Goal: Ask a question: Seek information or help from site administrators or community

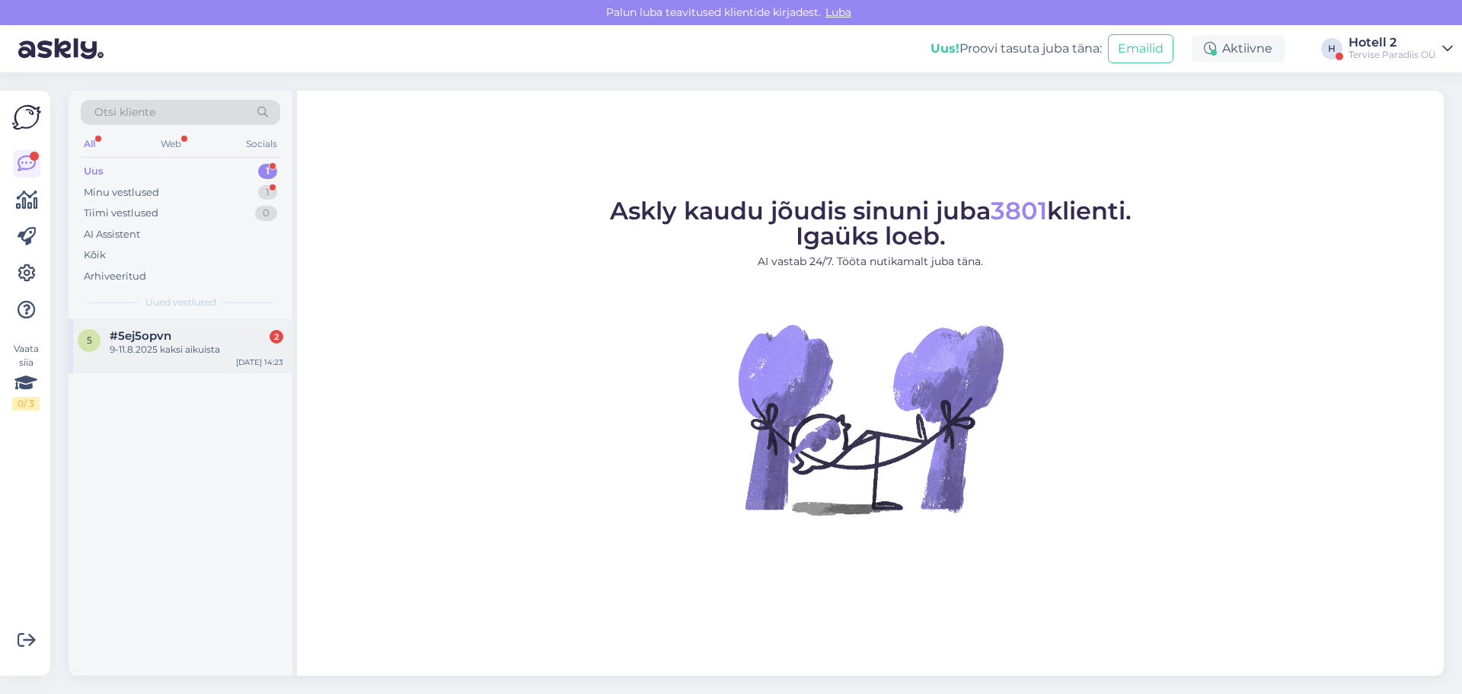
click at [184, 343] on div "9-11.8.2025 kaksi aikuista" at bounding box center [197, 350] width 174 height 14
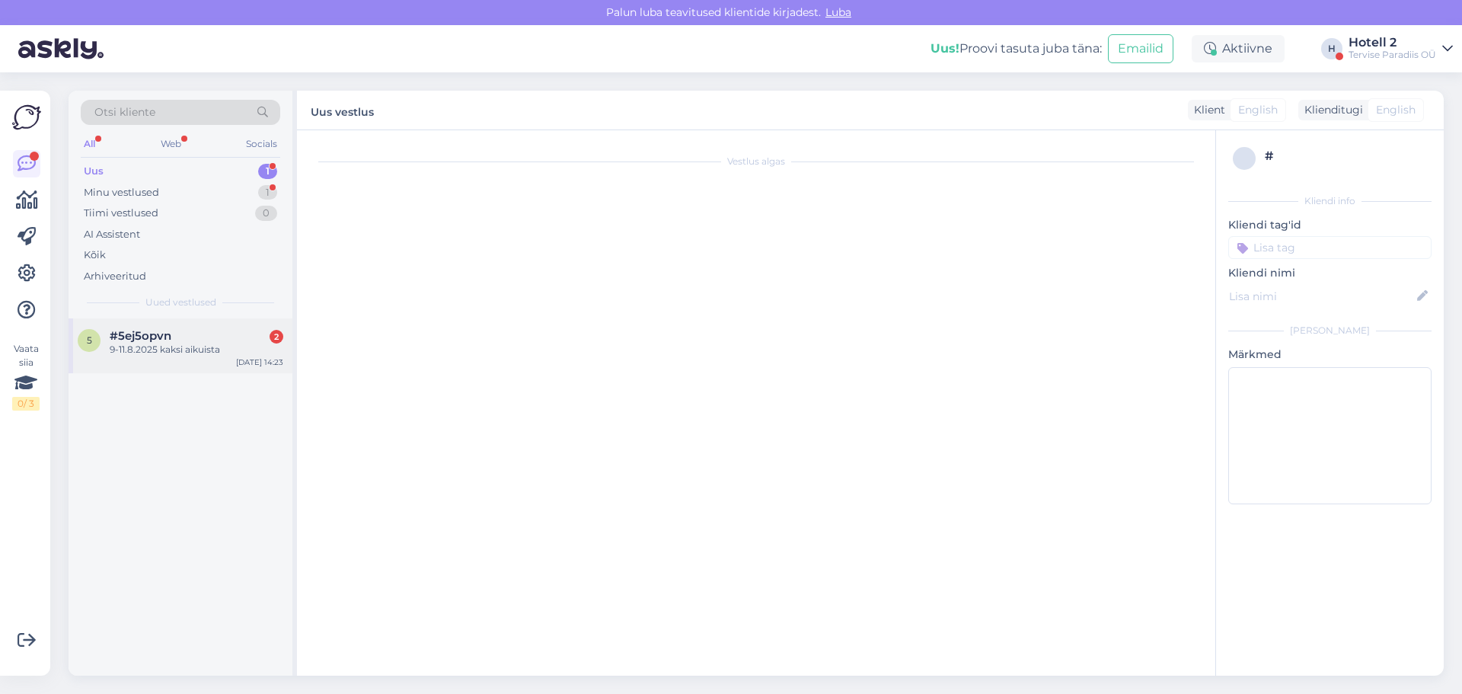
scroll to position [545, 0]
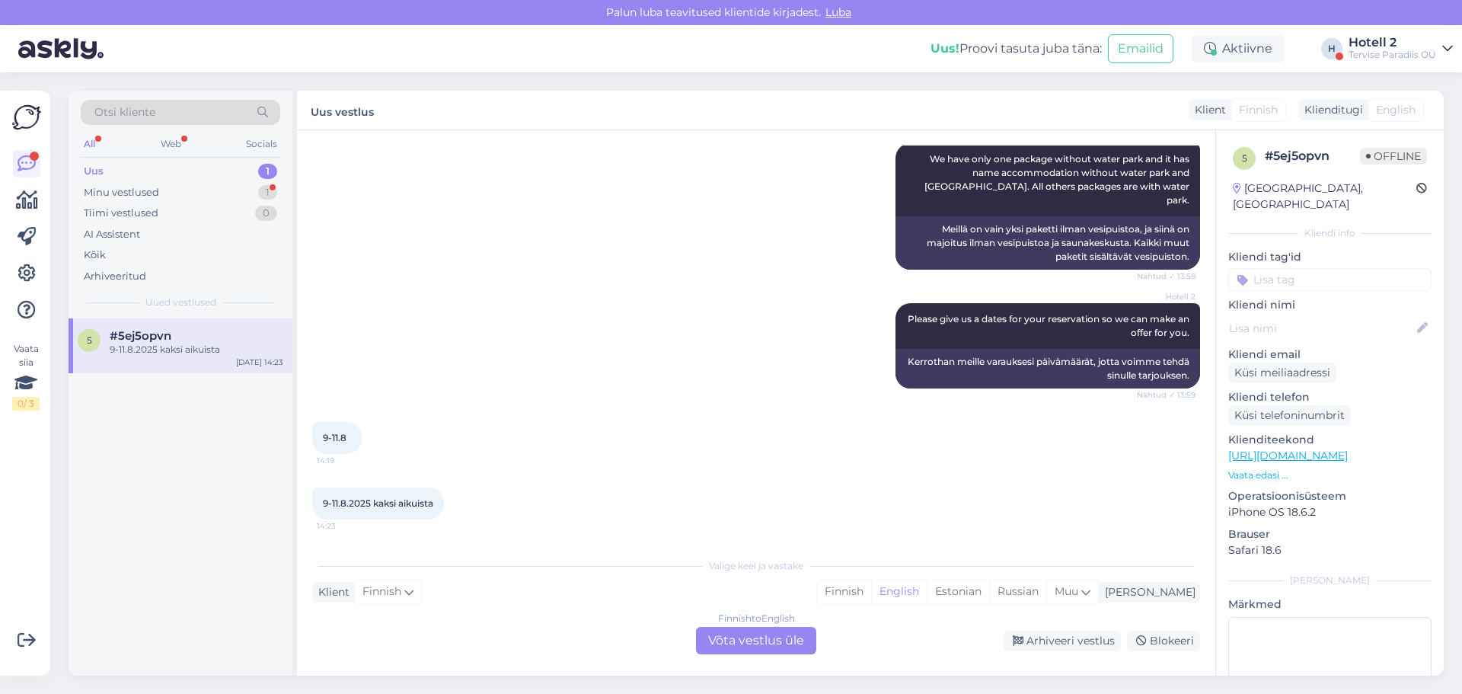
click at [757, 647] on div "Finnish to English Võta vestlus üle" at bounding box center [756, 640] width 120 height 27
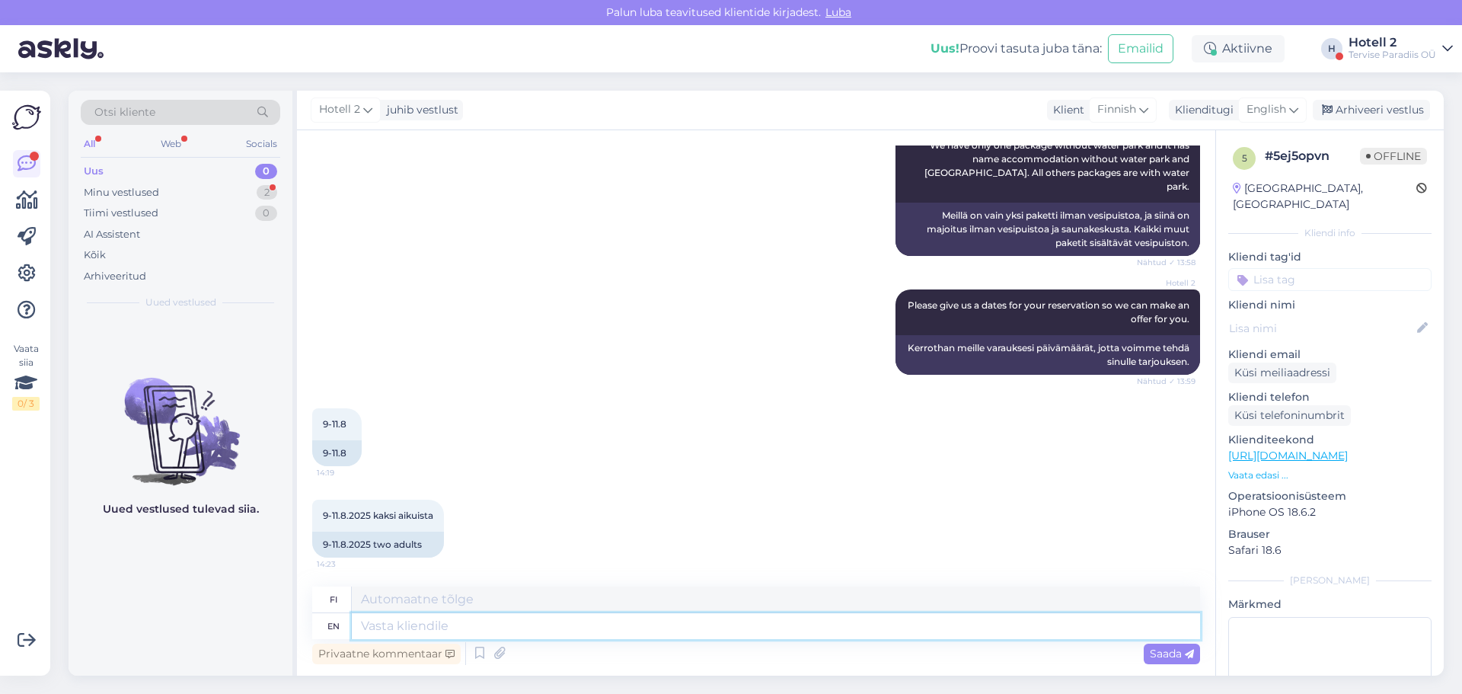
click at [369, 624] on textarea at bounding box center [776, 626] width 848 height 26
type textarea "Aug"
type textarea "Au"
type textarea "August"
type textarea "elokuu"
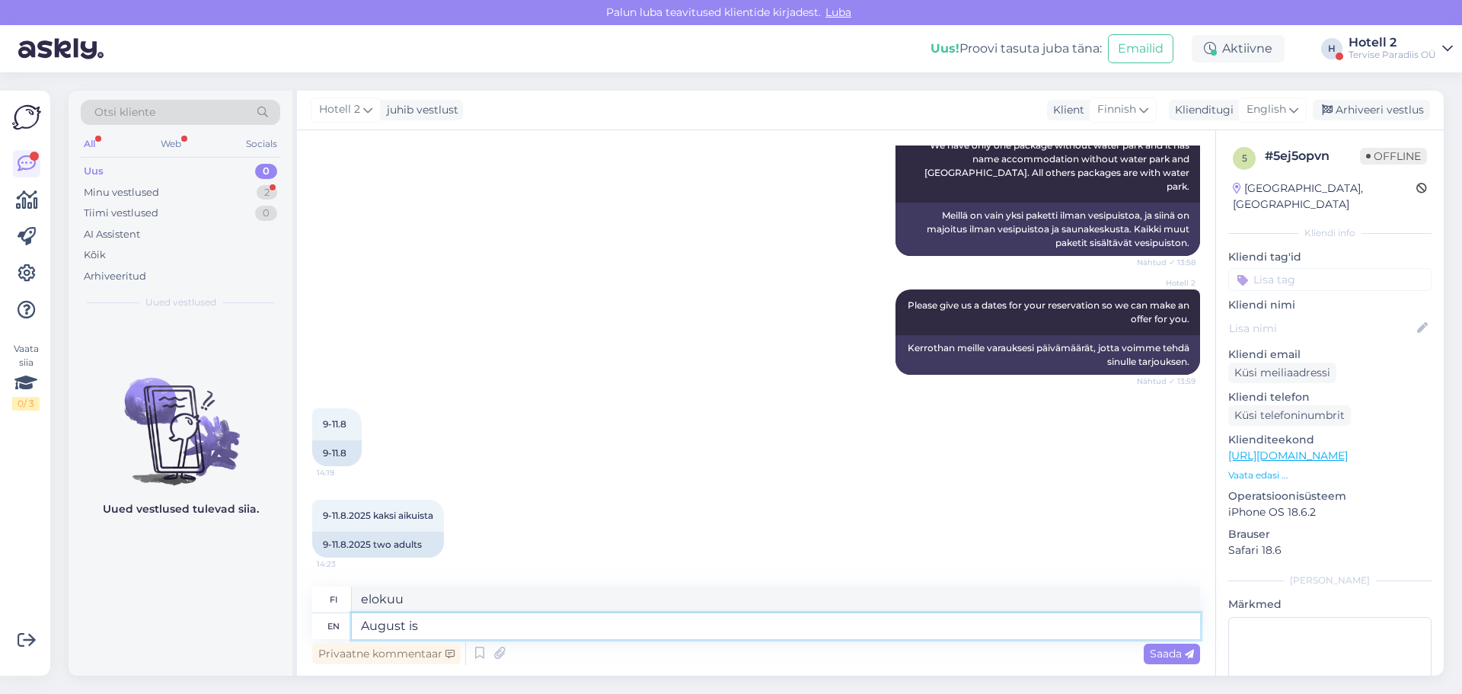
type textarea "August is o"
type textarea "Elokuu on"
type textarea "August is over"
type textarea "Elokuu on ohi"
type textarea "August is over no"
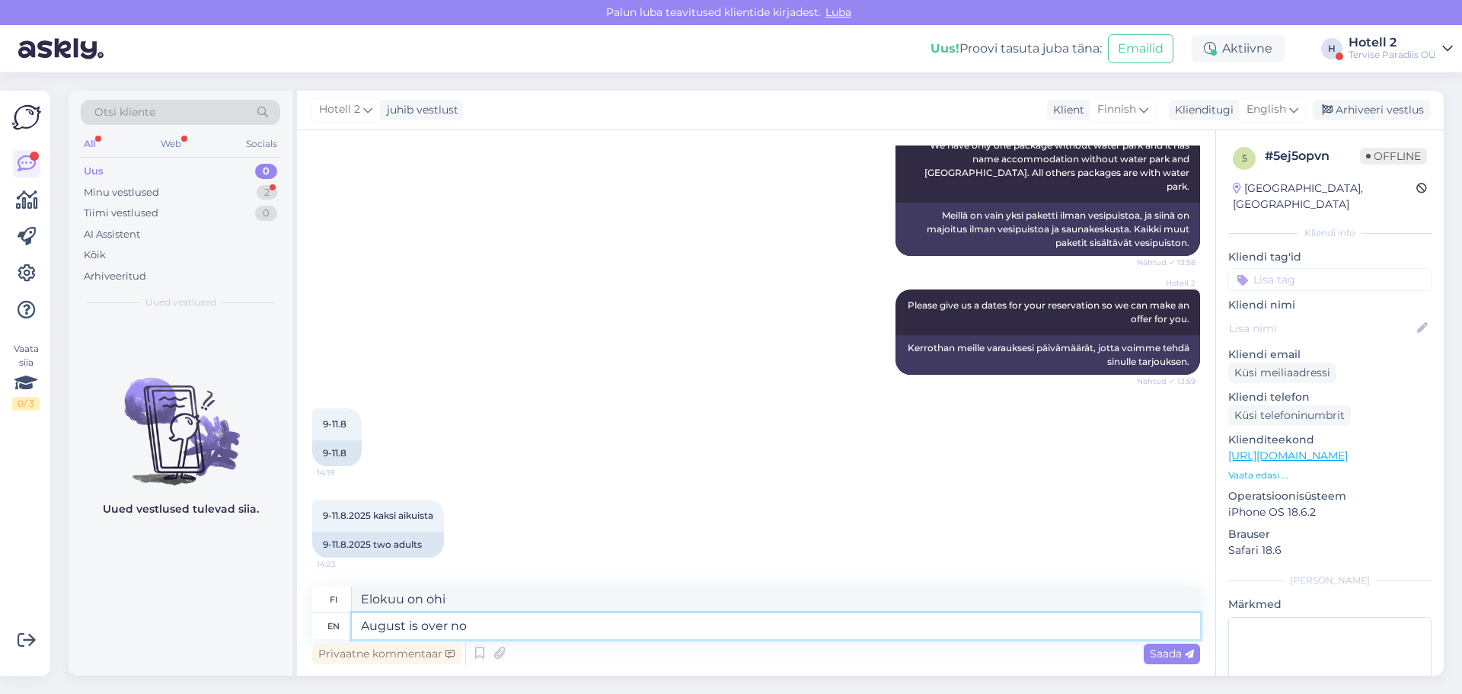
type textarea "Elokuu on ohi ei"
type textarea "August is over now"
type textarea "Elokuu on nyt ohi"
type textarea "August is over now:)"
type textarea "Elokuu on nyt ohi :)"
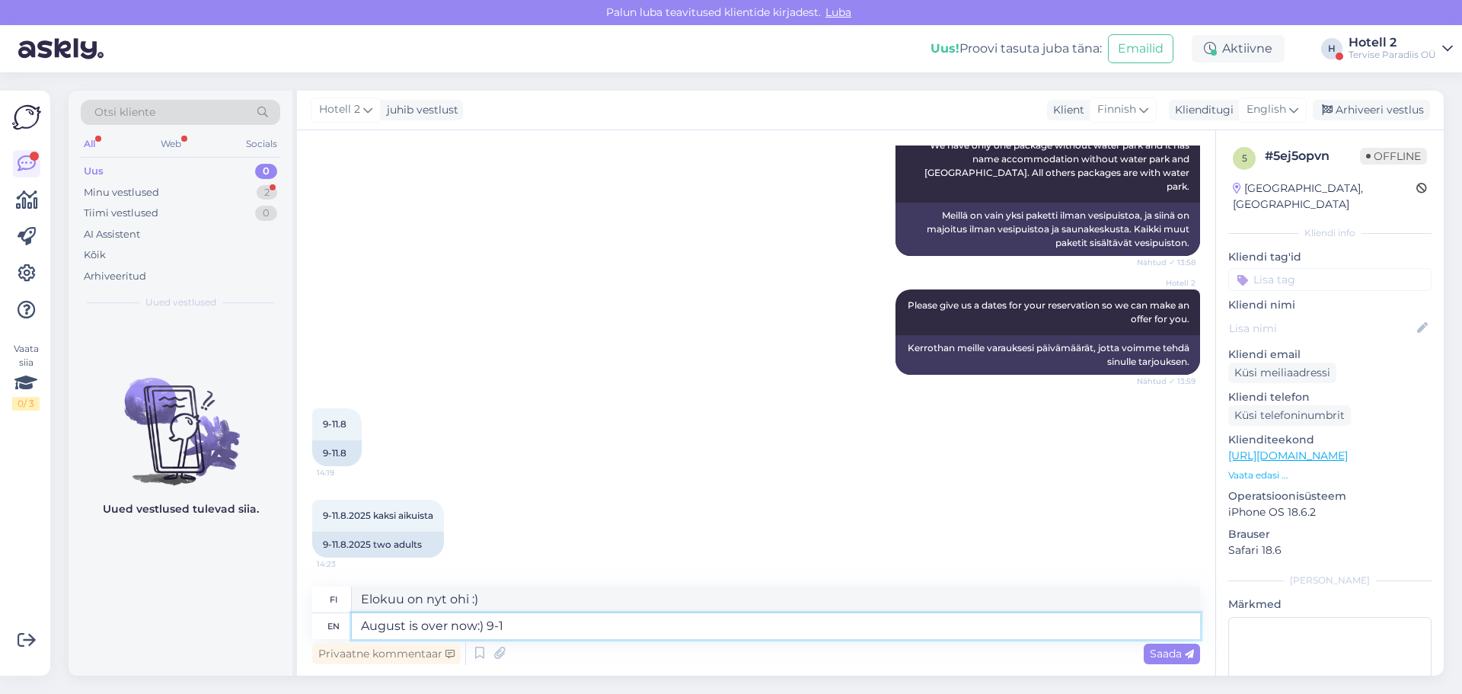
type textarea "August is over now:) 9-11"
type textarea "Elokuu on nyt ohi :) 9-11"
type textarea "August is over now:) 9-11 month"
type textarea "Elokuu on nyt ohi :) 9-11 kk"
type textarea "August is over now:) 9-11 month?"
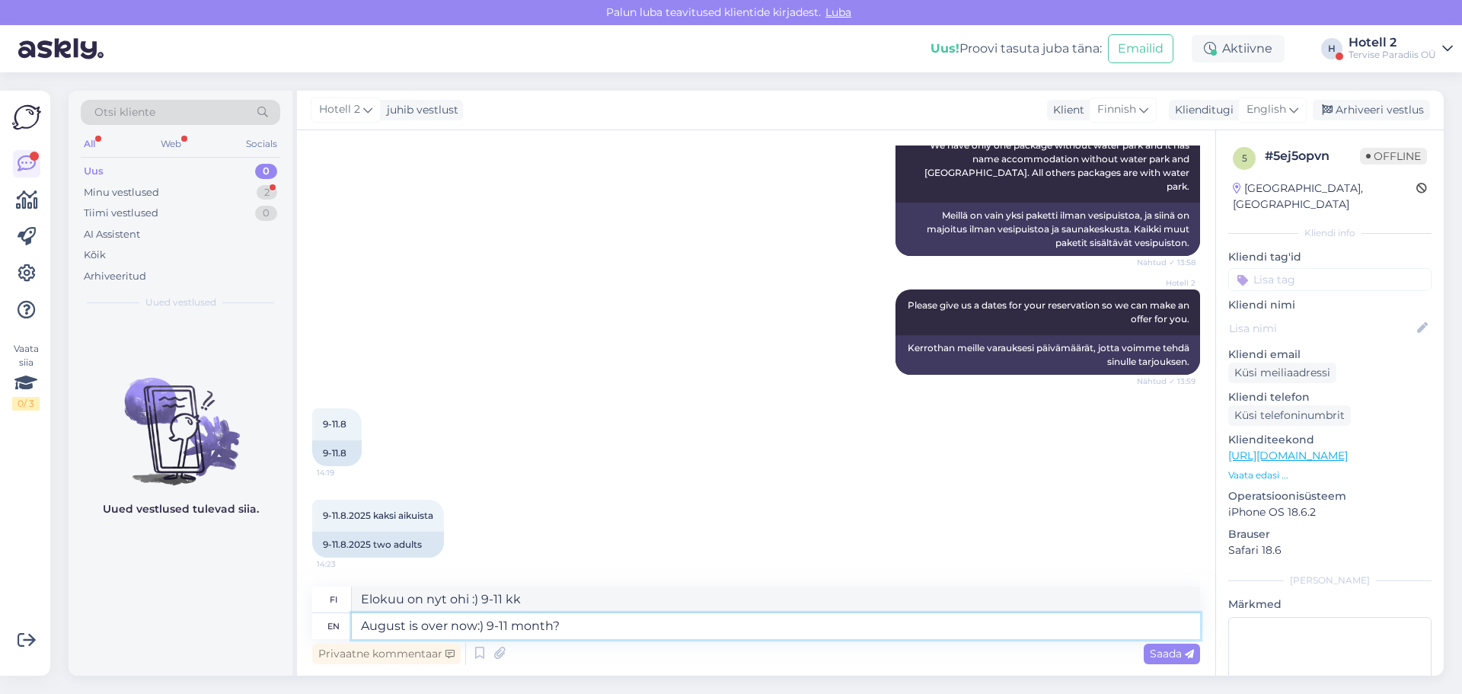
type textarea "Elokuu on nyt ohi :) 9-11 kuukautta?"
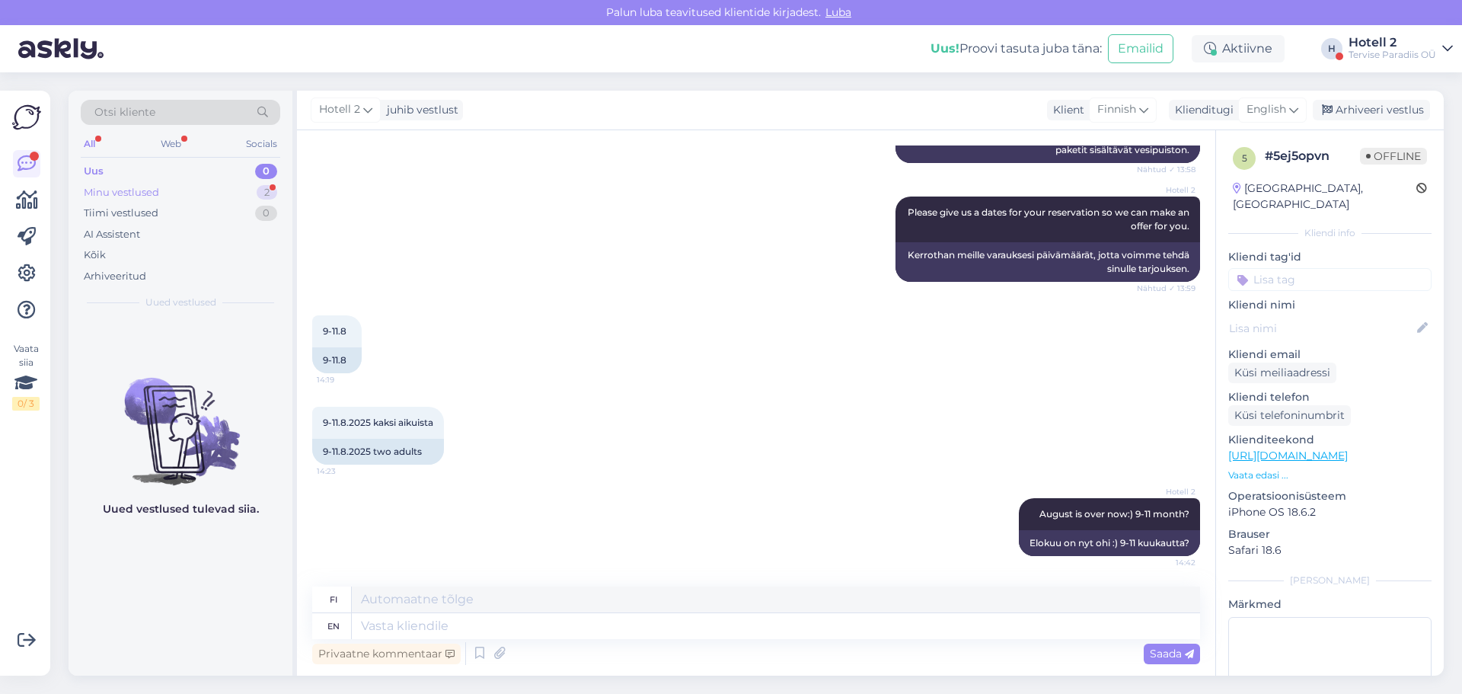
click at [118, 188] on div "Minu vestlused" at bounding box center [121, 192] width 75 height 15
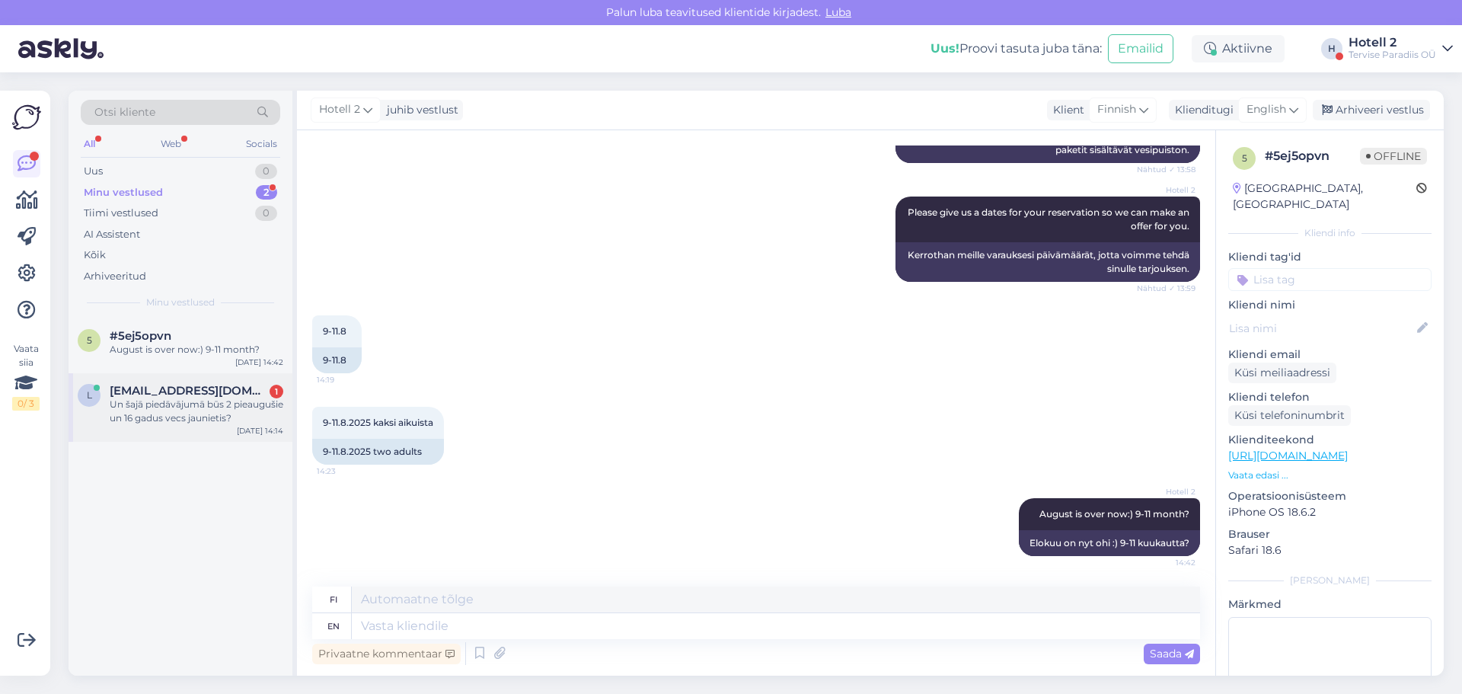
click at [140, 416] on div "Un šajā piedāvājumā būs 2 pieaugušie un 16 gadus vecs jaunietis?" at bounding box center [197, 411] width 174 height 27
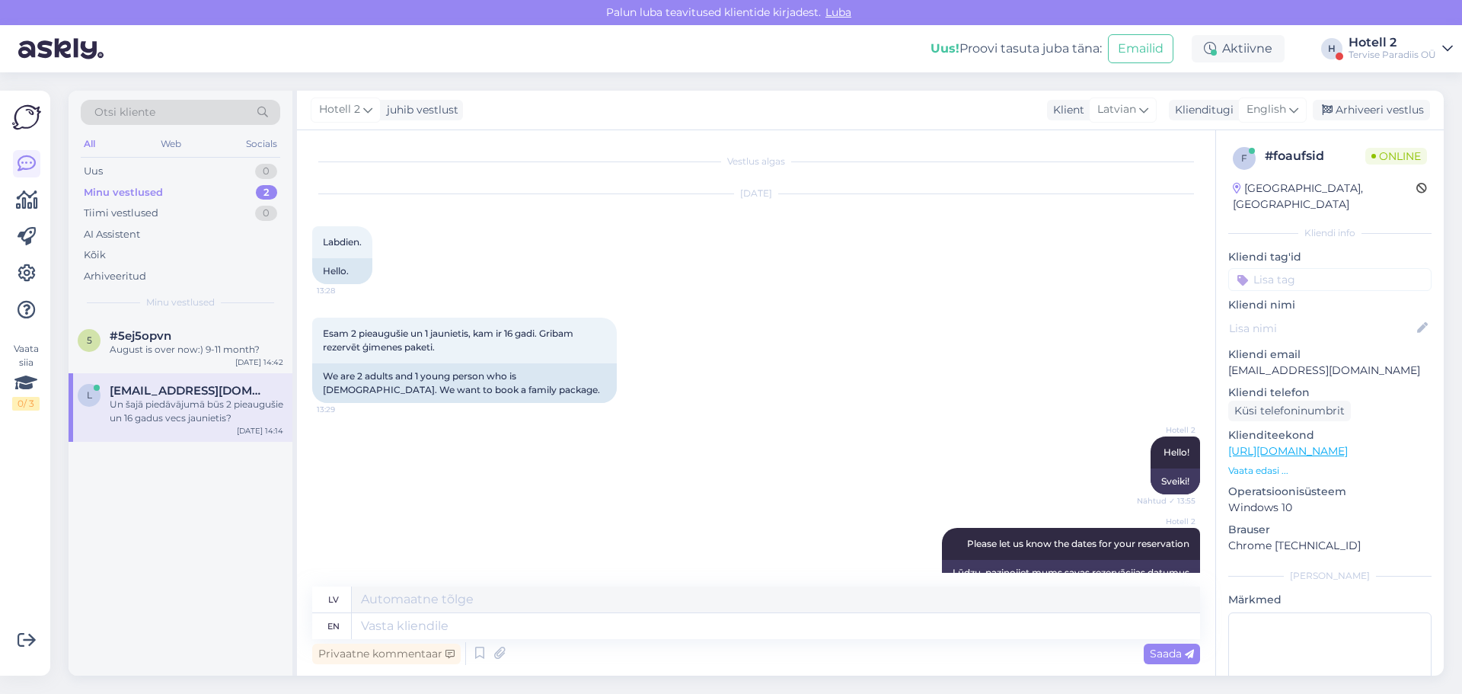
scroll to position [400, 0]
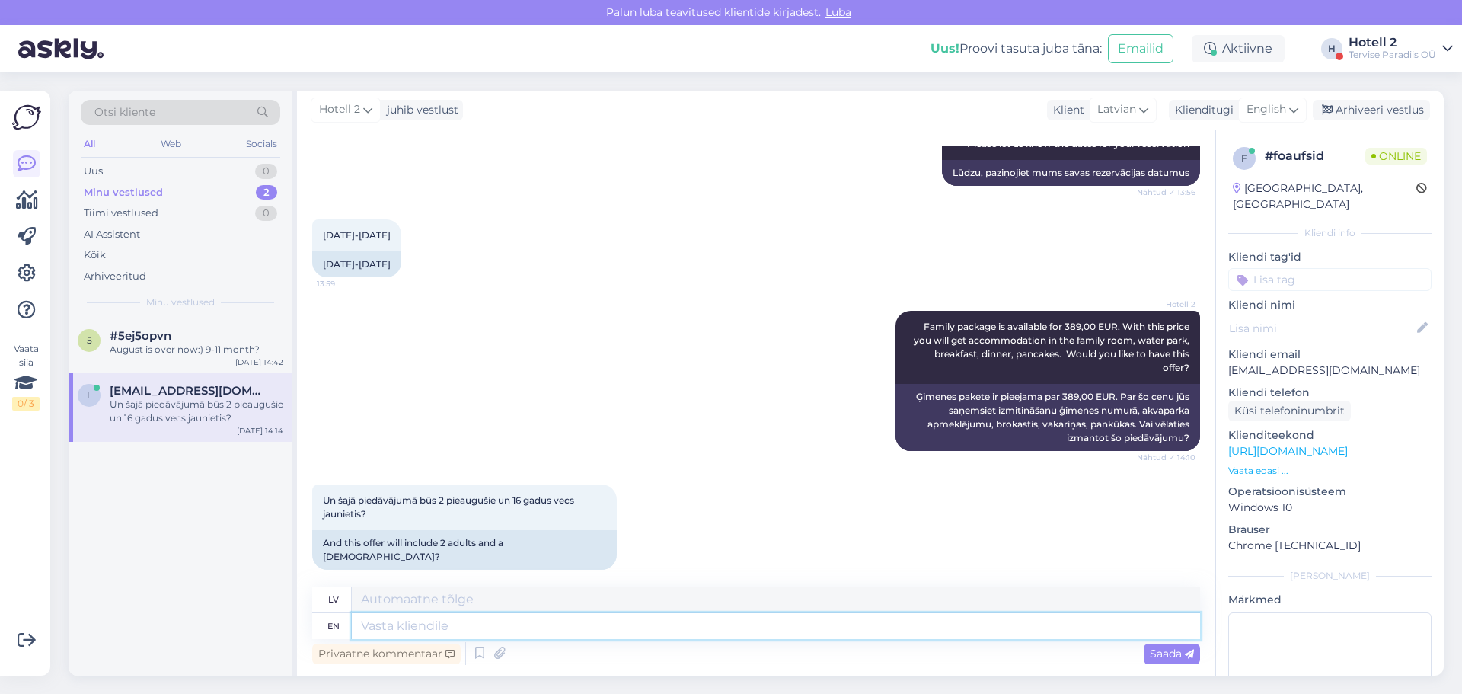
click at [400, 623] on textarea at bounding box center [776, 626] width 848 height 26
type textarea "Yes,"
type textarea "Jā,"
type textarea "Yes, 2"
type textarea "Jā, 2"
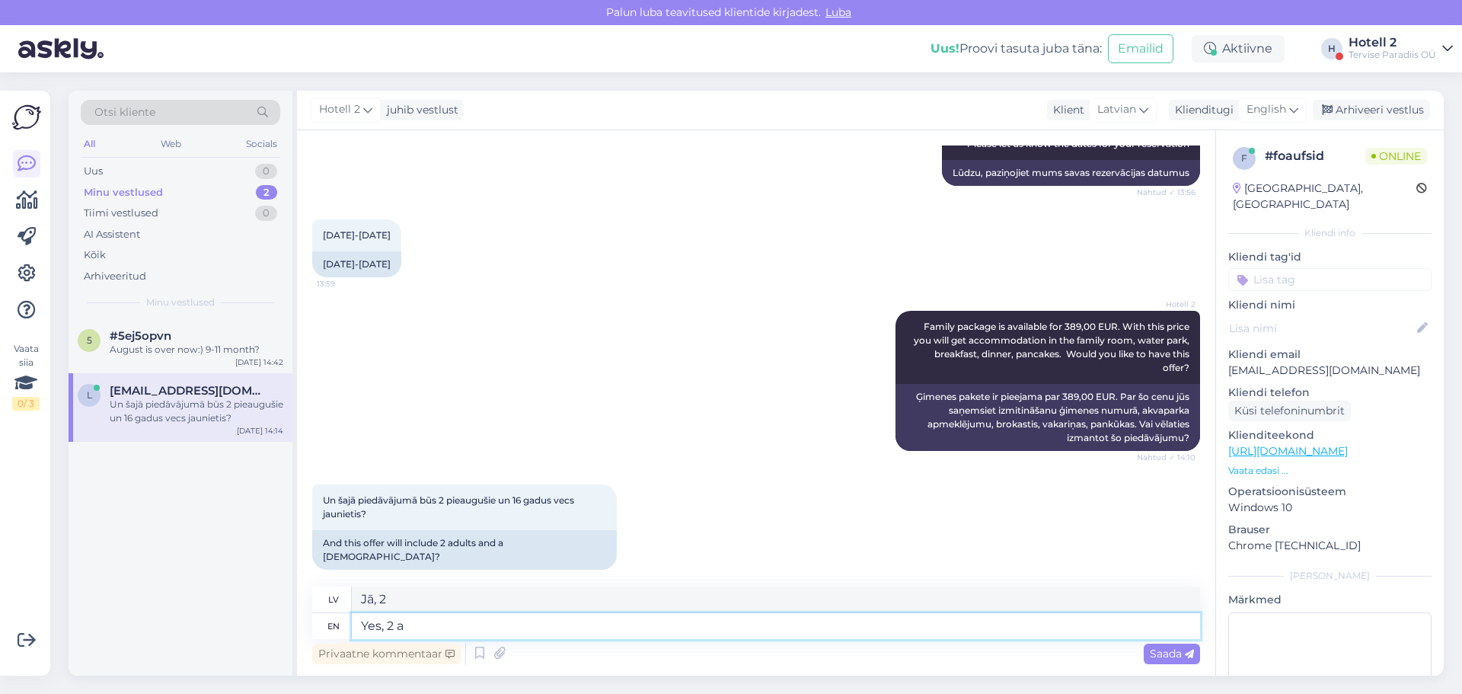
type textarea "Yes, 2 ad"
type textarea "Jā, 2 a"
type textarea "Yes, 2 adult"
type textarea "Jā, 2 pieaugušie"
type textarea "Yes, 2 adult and"
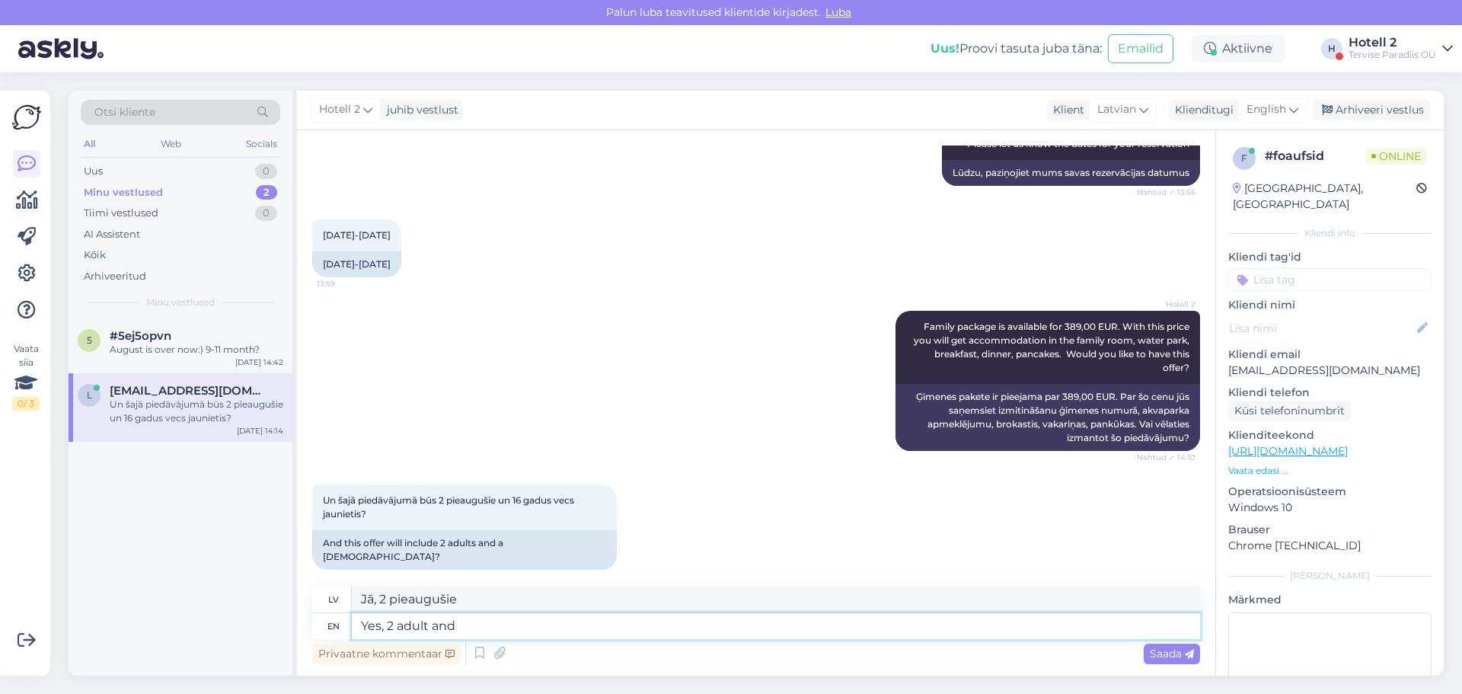
type textarea "Jā, 2 pieaugušie un"
type textarea "Yes, 2 adult and 16"
type textarea "Jā, 2 pieaugušie un 16"
type textarea "Yes, 2 adult and 16 yaear"
type textarea "Jā, 2 pieaugušie un 16 gadus veci"
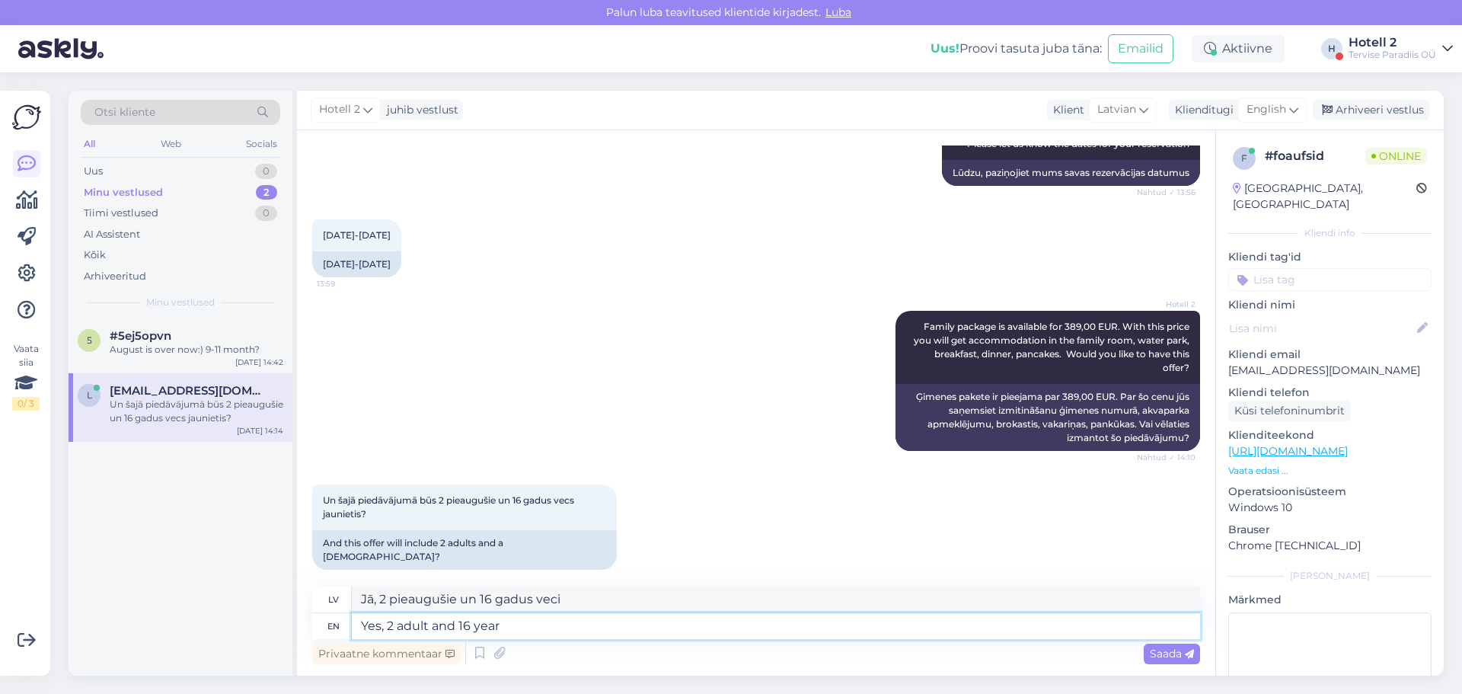
type textarea "Yes, 2 adult and 16 year"
type textarea "Jā, 2 pieaugušie un 16 gadus veci"
type textarea "Yes, 2 adult and 16 year ol"
type textarea "Jā, 2 pieaugušie un 16 gadus vecs bērns"
type textarea "Yes, 2 adult and [DEMOGRAPHIC_DATA]."
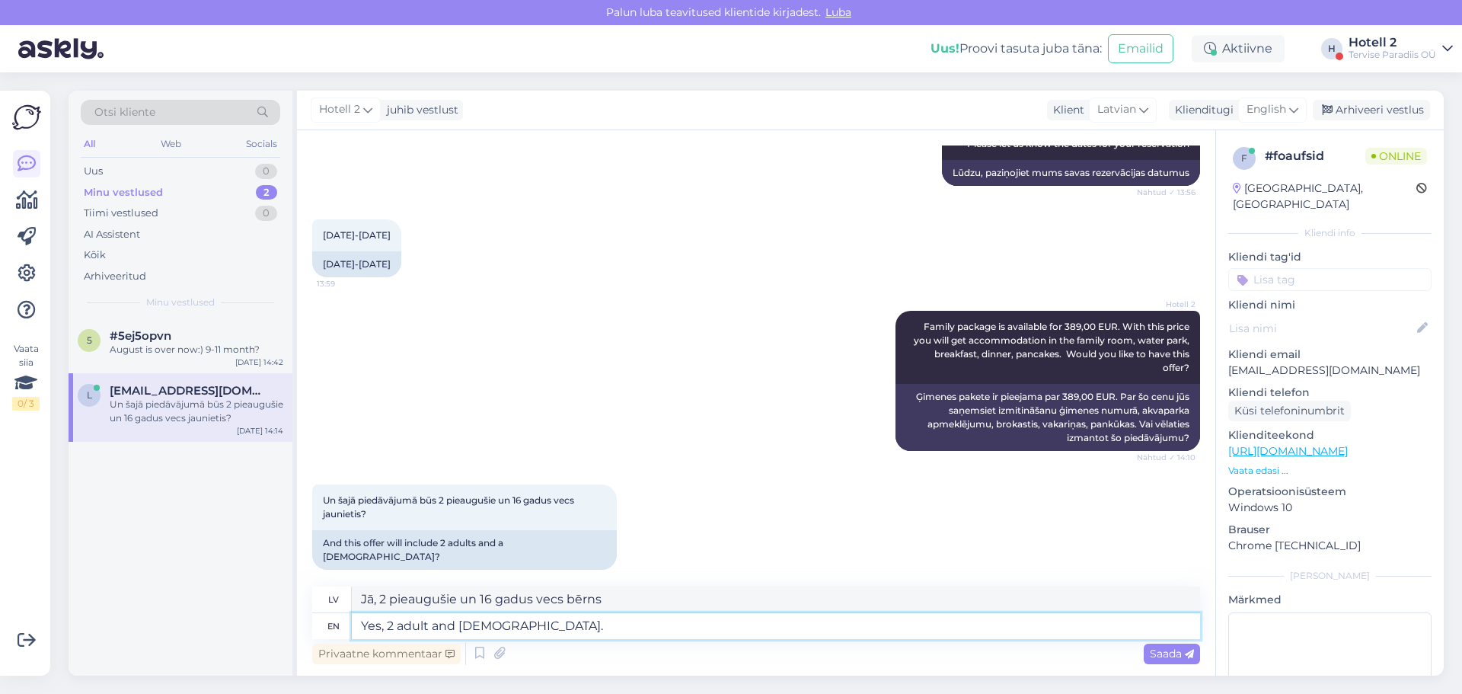
type textarea "Jā, 2 pieaugušie un 16 gadus vecs bērns."
type textarea "Yes, 2 adult and [DEMOGRAPHIC_DATA]"
type textarea "Jā, 2 pieaugušie un 16 gadus vecs bērns"
type textarea "Yes, 2 adult and [DEMOGRAPHIC_DATA] for 389,00"
type textarea "Jā, 2 pieaugušie un 16 gadus vecs bērns par 389,00"
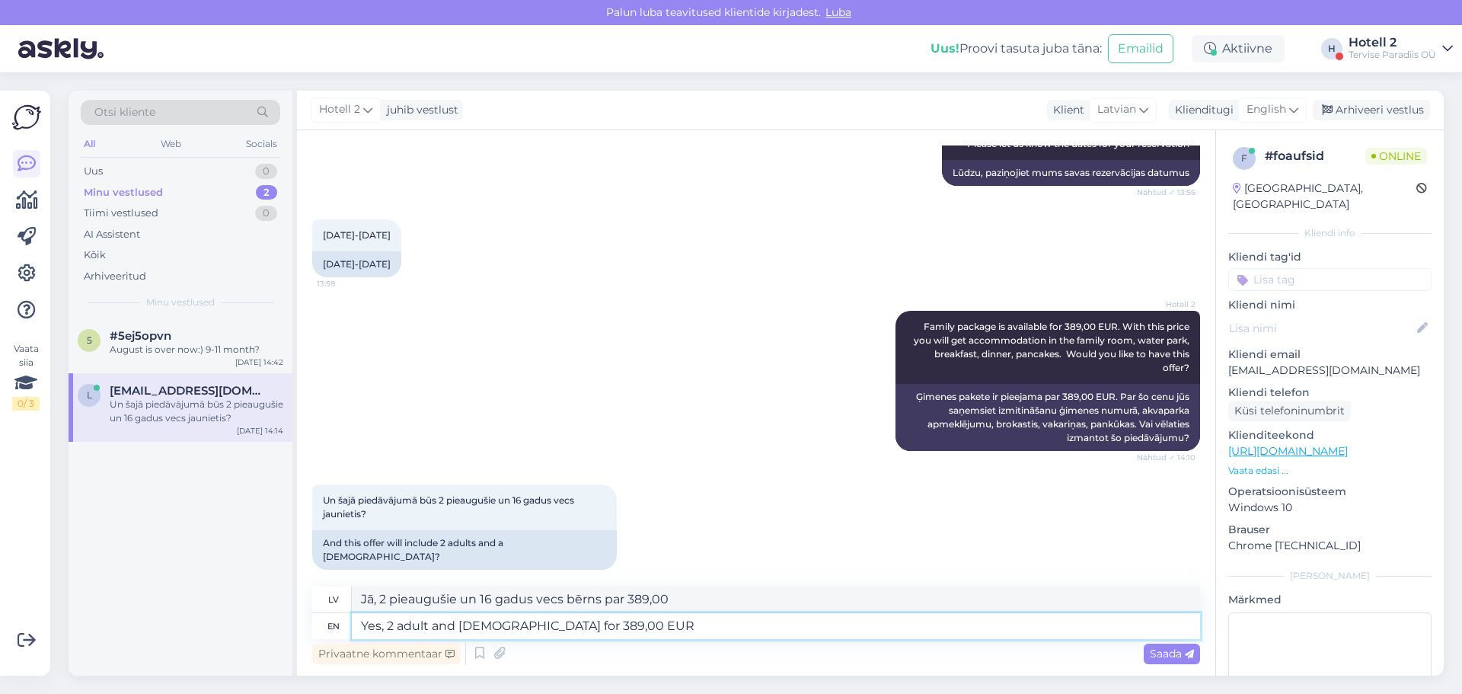
type textarea "Yes, 2 adult and [DEMOGRAPHIC_DATA] for 389,00 EUR."
type textarea "Jā, 2 pieaugušie un 16 gadus vecs bērns par 389,00 EUR."
type textarea "Yes, 2 adult and [DEMOGRAPHIC_DATA] for 389,00 EUR."
click at [1163, 659] on span "Saada" at bounding box center [1172, 654] width 44 height 14
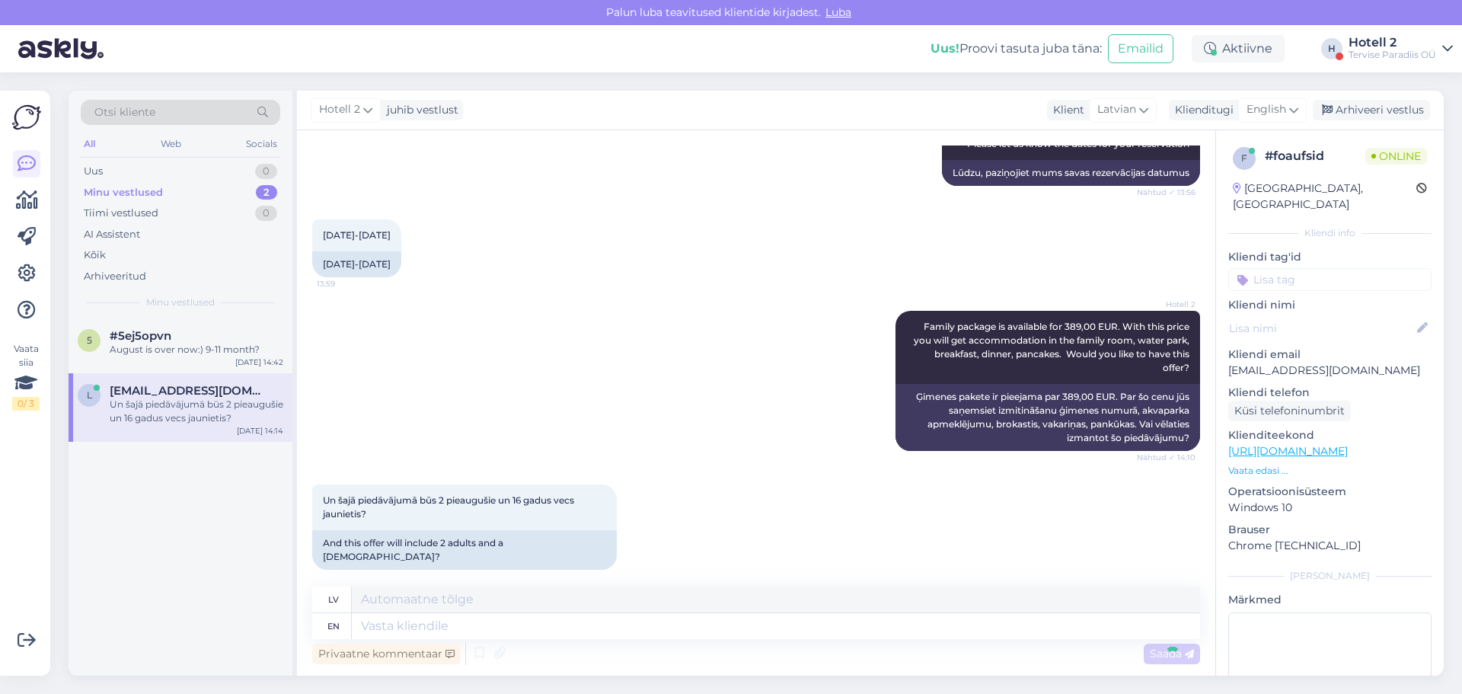
scroll to position [491, 0]
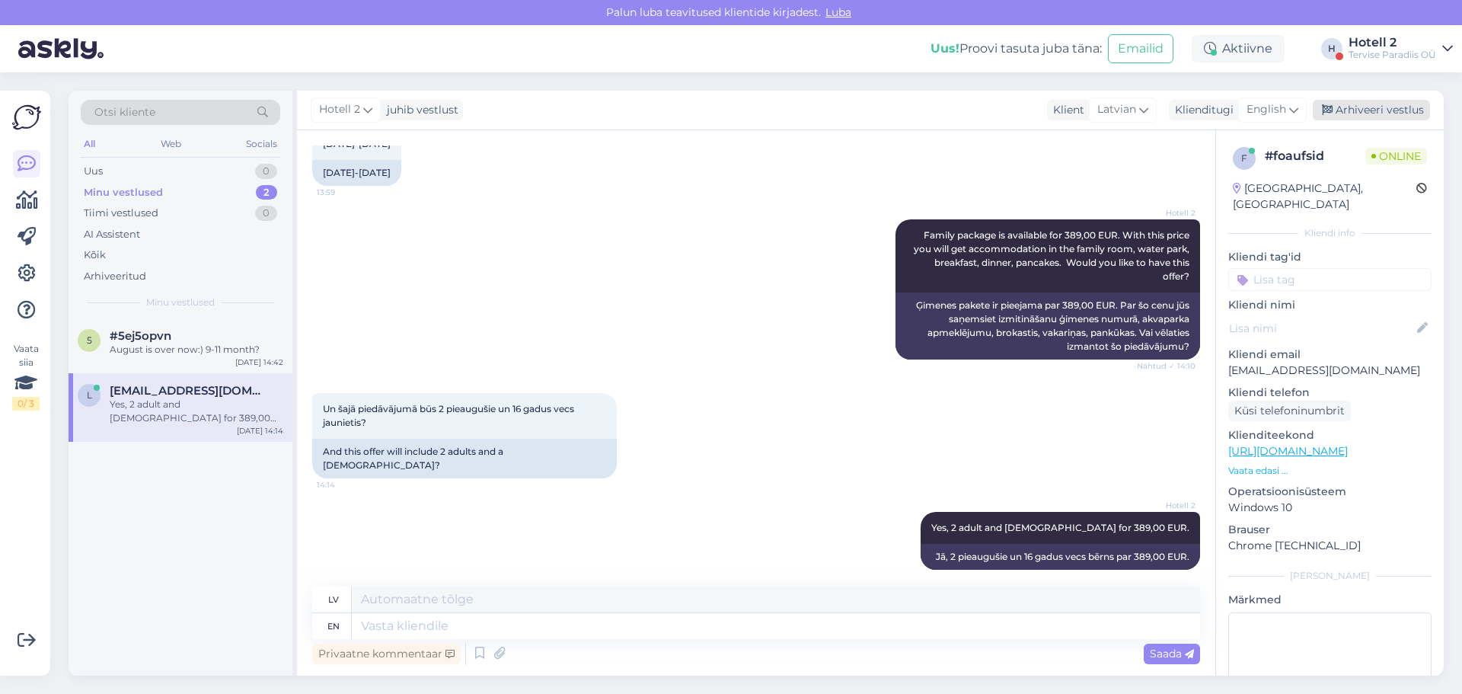
click at [1382, 110] on div "Arhiveeri vestlus" at bounding box center [1371, 110] width 117 height 21
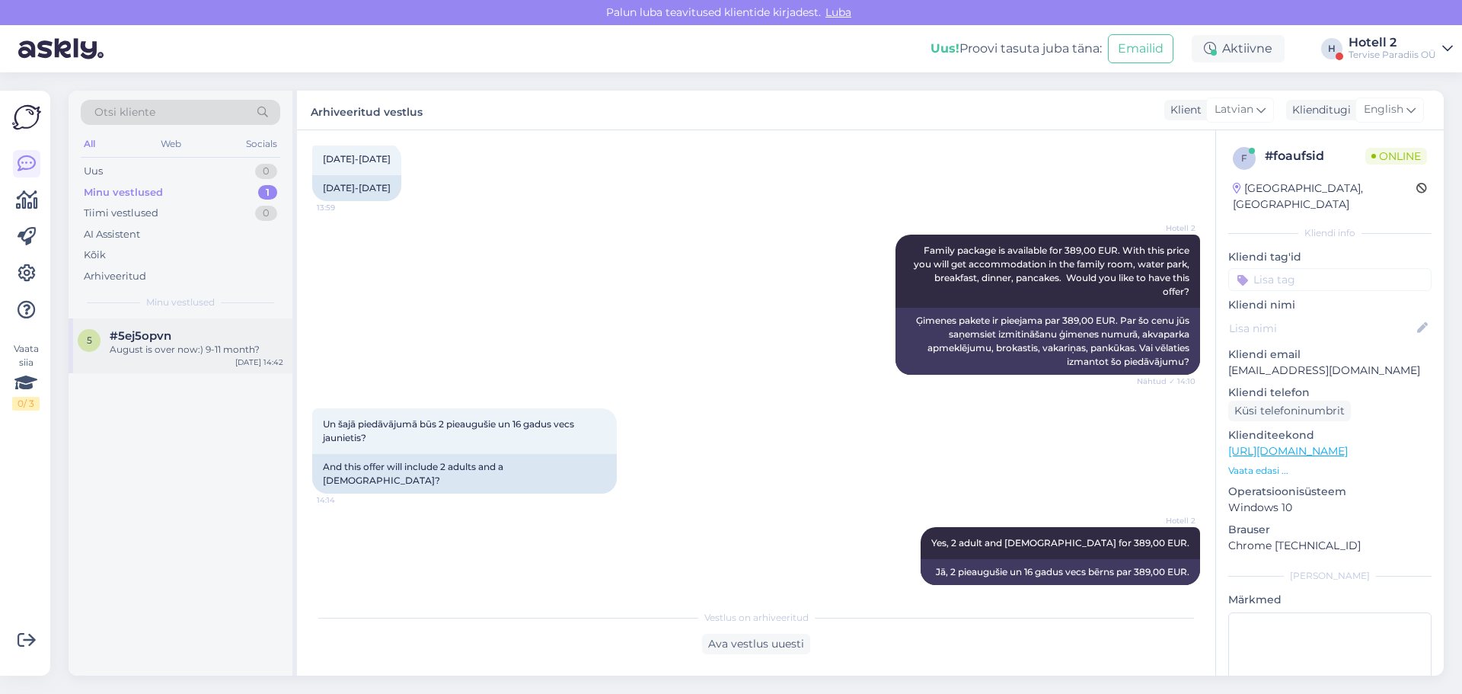
click at [216, 351] on div "August is over now:) 9-11 month?" at bounding box center [197, 350] width 174 height 14
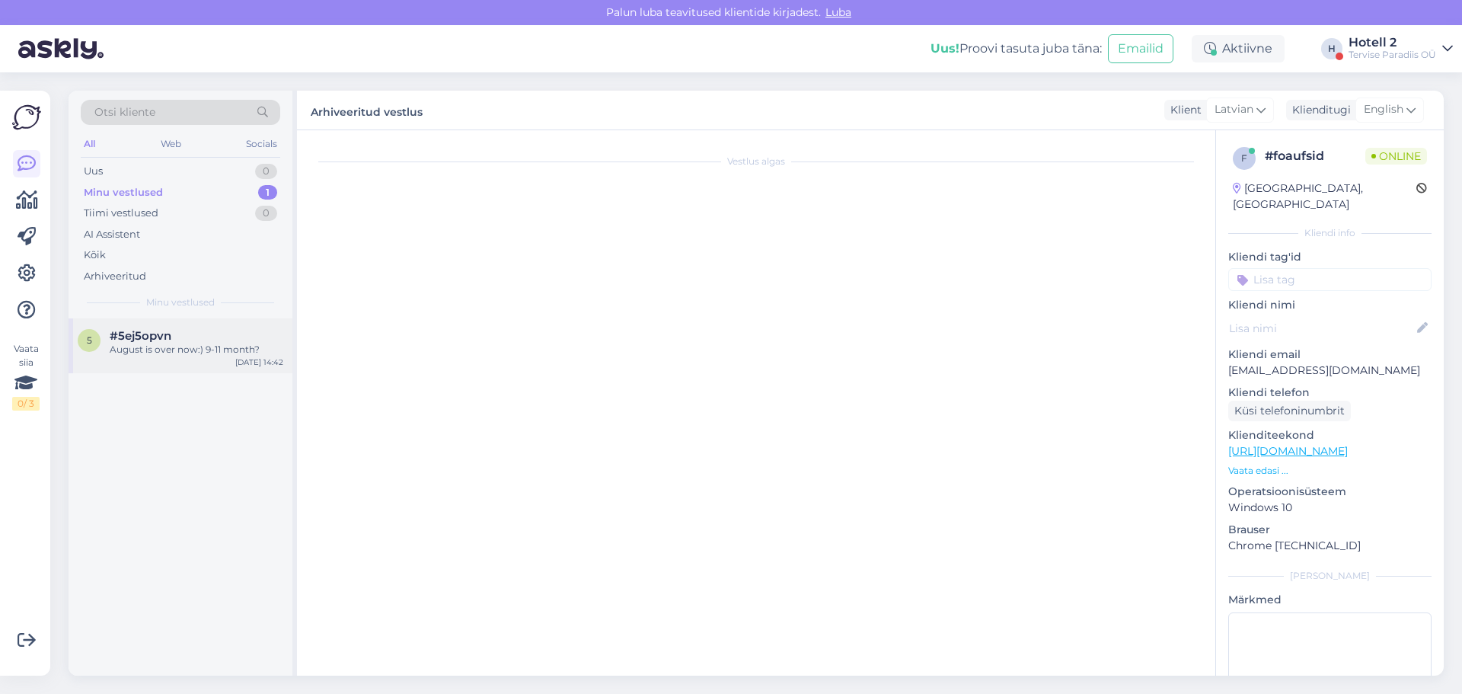
scroll to position [651, 0]
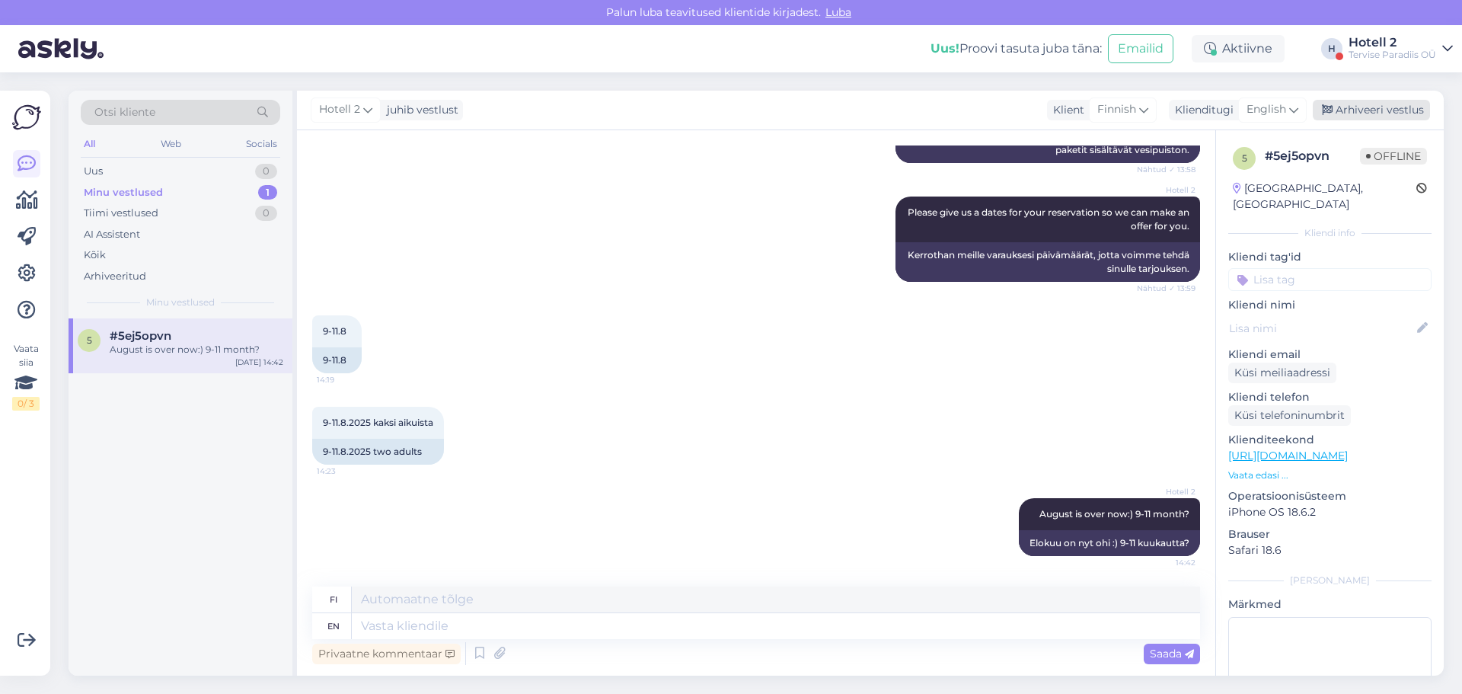
click at [1357, 109] on div "Arhiveeri vestlus" at bounding box center [1371, 110] width 117 height 21
